Goal: Task Accomplishment & Management: Use online tool/utility

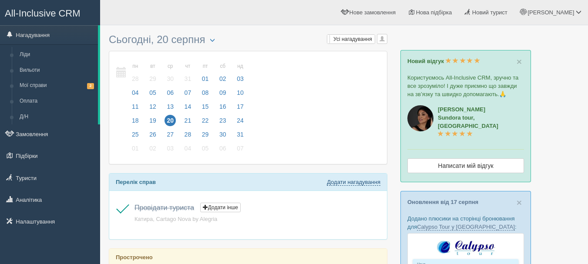
click at [329, 181] on link "Додати нагадування" at bounding box center [354, 182] width 54 height 7
select select "14"
select select "30"
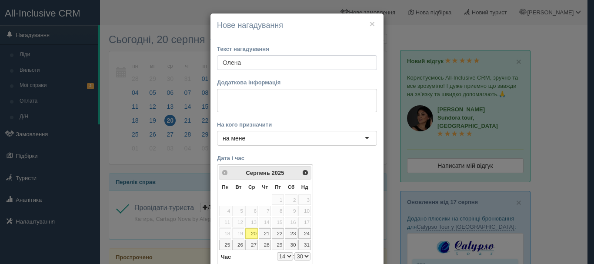
type input "Олена"
click at [303, 99] on textarea at bounding box center [297, 100] width 160 height 23
paste textarea "[URL][DOMAIN_NAME][PERSON_NAME]"
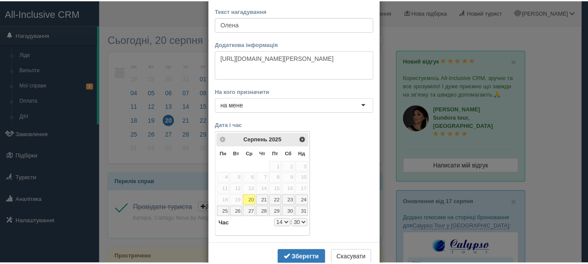
scroll to position [44, 0]
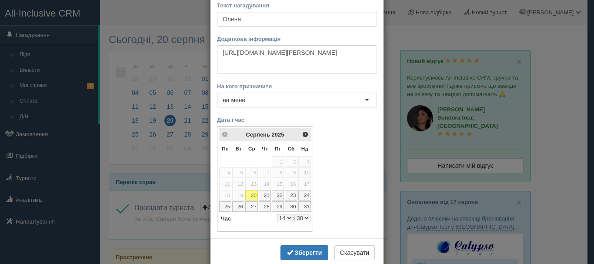
type textarea "[URL][DOMAIN_NAME][PERSON_NAME]"
click at [288, 218] on select "0 1 2 3 4 5 6 7 8 9 10 11 12 13 14 15 16 17 18 19 20 21 22 23" at bounding box center [285, 218] width 16 height 8
select select "15"
select select "30"
click at [301, 252] on b "Зберегти" at bounding box center [308, 252] width 27 height 7
